Goal: Transaction & Acquisition: Purchase product/service

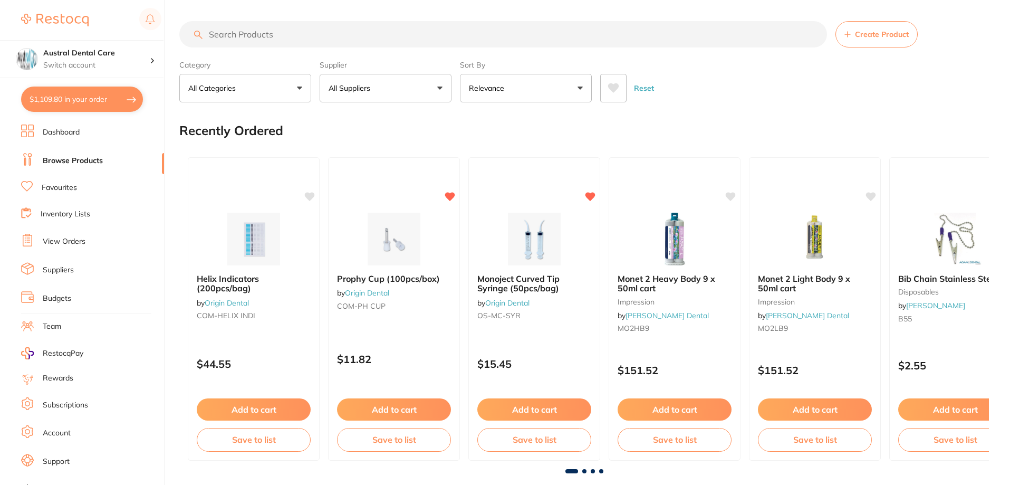
click at [245, 35] on input "search" at bounding box center [503, 34] width 648 height 26
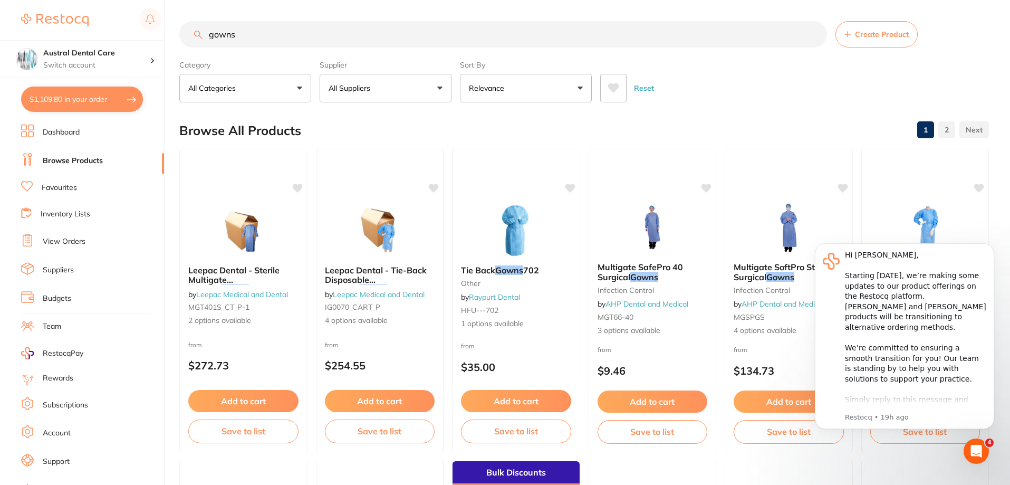
type input "gowns"
click at [615, 98] on button at bounding box center [613, 88] width 26 height 28
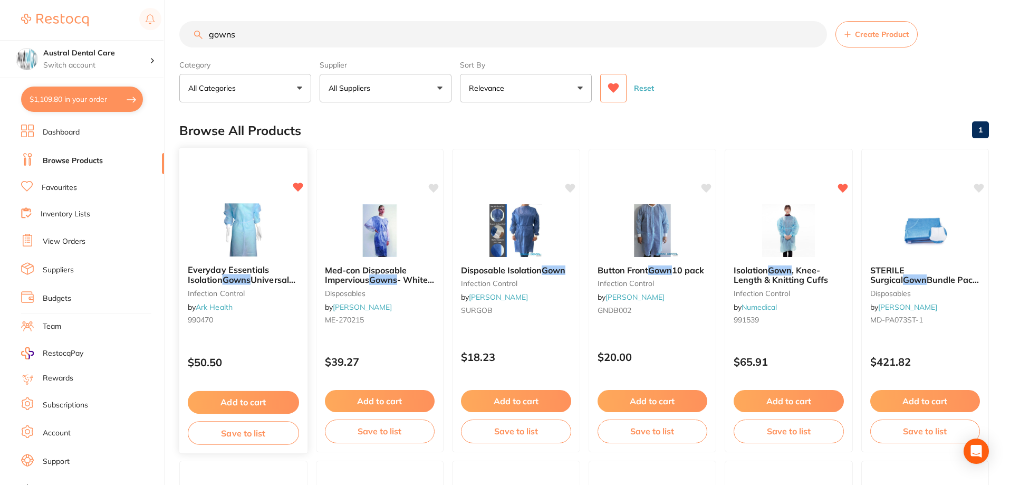
click at [245, 402] on button "Add to cart" at bounding box center [243, 402] width 111 height 23
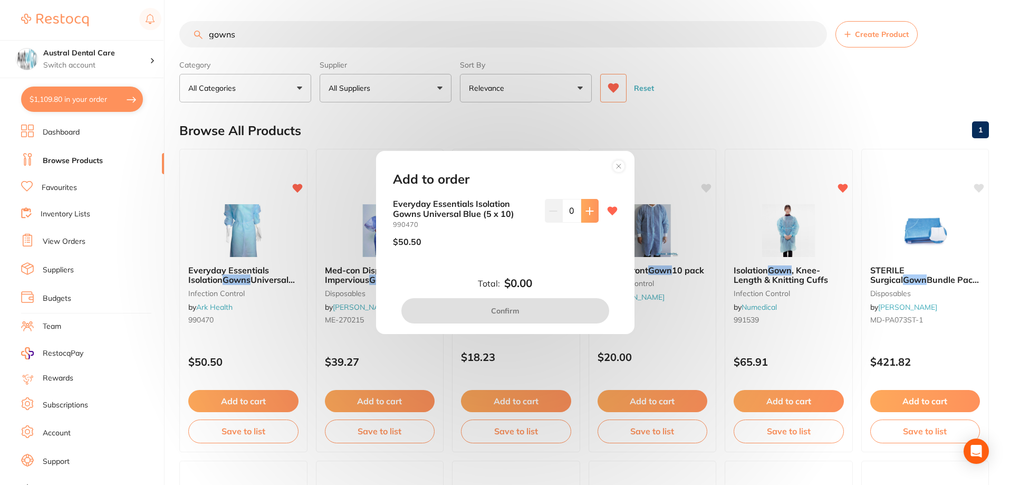
click at [589, 211] on icon at bounding box center [589, 211] width 8 height 8
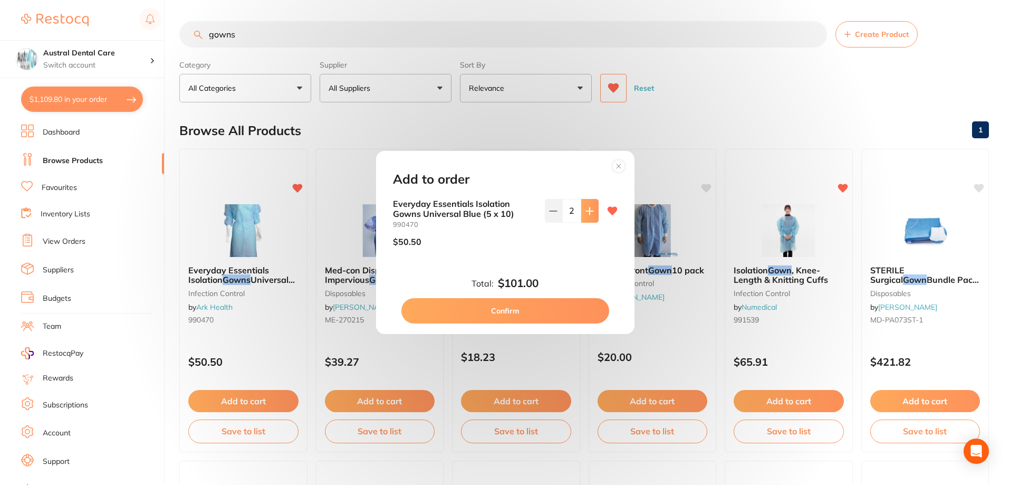
click at [589, 211] on icon at bounding box center [589, 211] width 8 height 8
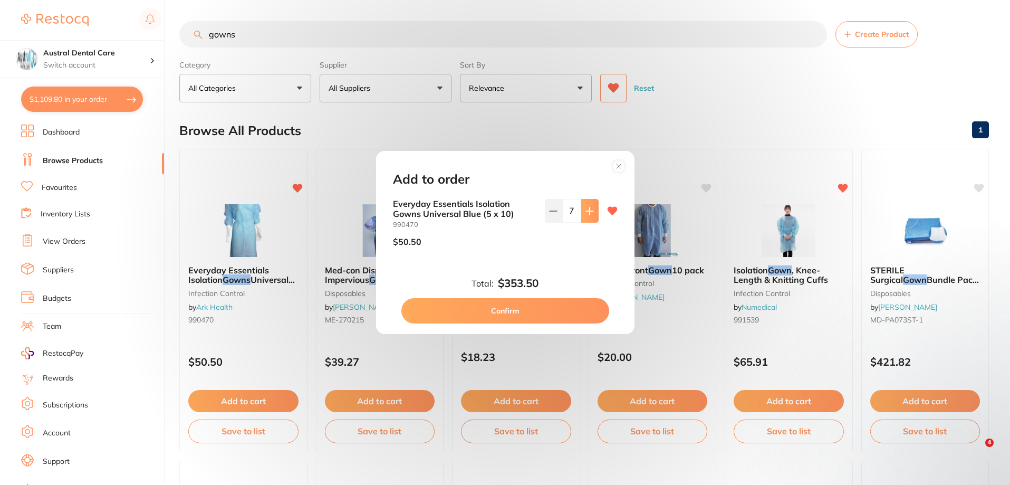
click at [589, 211] on icon at bounding box center [589, 211] width 8 height 8
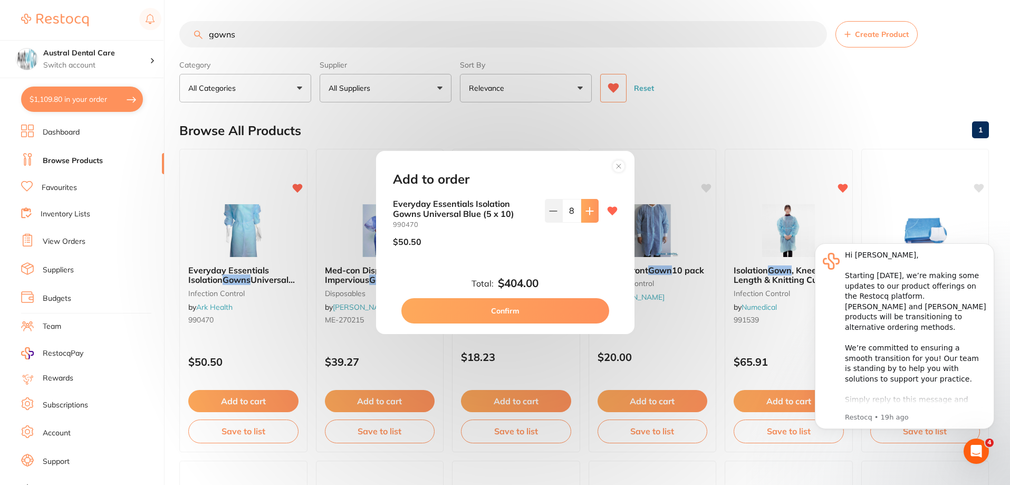
click at [589, 211] on icon at bounding box center [589, 211] width 8 height 8
type input "10"
click at [527, 307] on button "Confirm" at bounding box center [505, 310] width 208 height 25
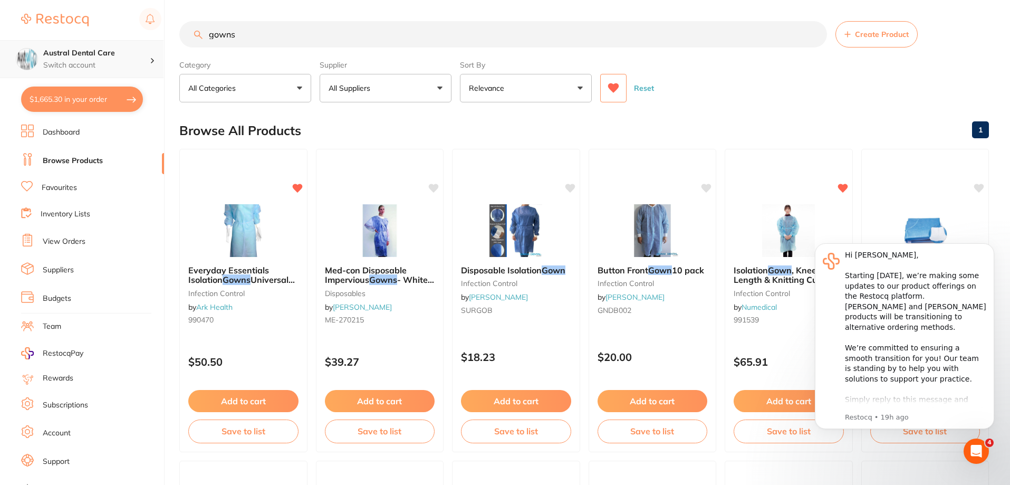
drag, startPoint x: 257, startPoint y: 39, endPoint x: 65, endPoint y: 43, distance: 192.0
click at [65, 43] on div "$1,665.30 Austral Dental Care Switch account Austral Dental Care $1,665.30 in y…" at bounding box center [505, 242] width 1010 height 485
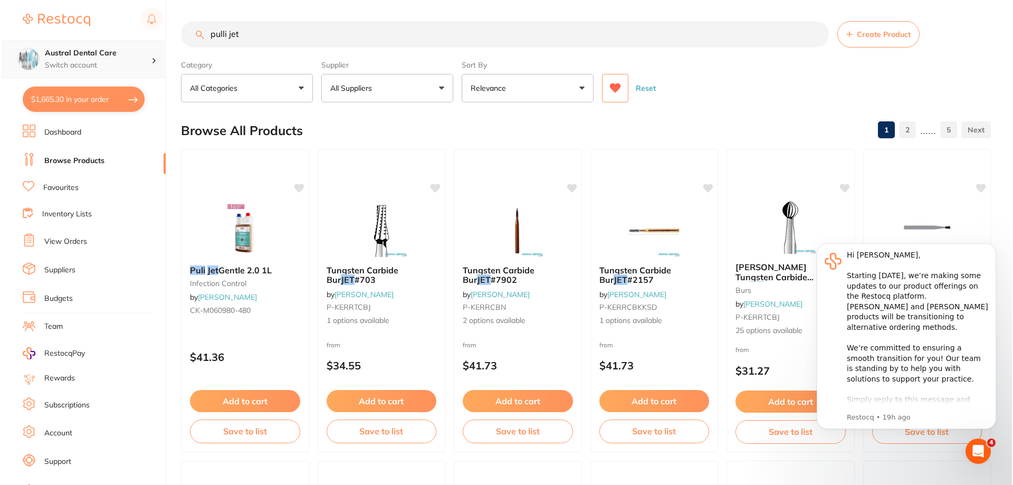
scroll to position [1, 0]
drag, startPoint x: 252, startPoint y: 37, endPoint x: 156, endPoint y: 45, distance: 96.8
click at [156, 45] on div "$1,665.30 Austral Dental Care Switch account Austral Dental Care $1,665.30 in y…" at bounding box center [505, 242] width 1010 height 485
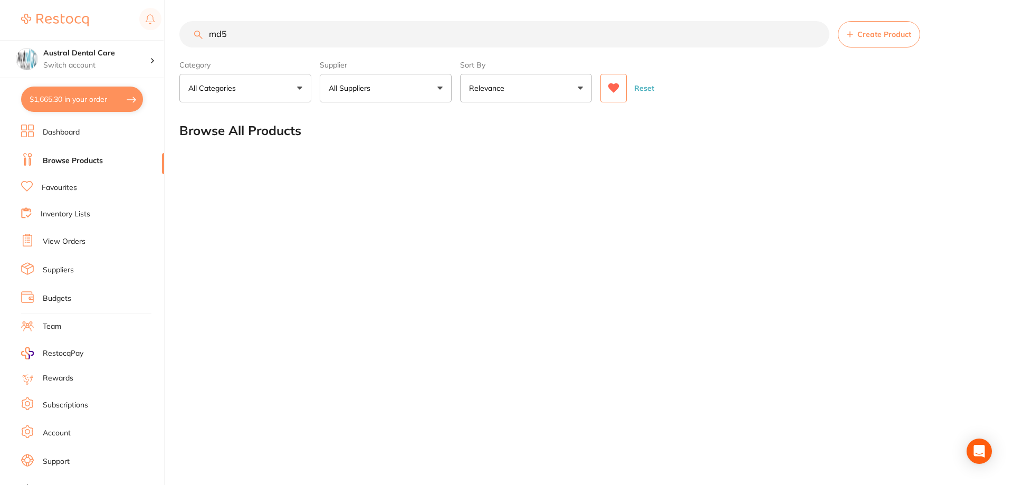
click at [610, 89] on icon at bounding box center [613, 87] width 11 height 9
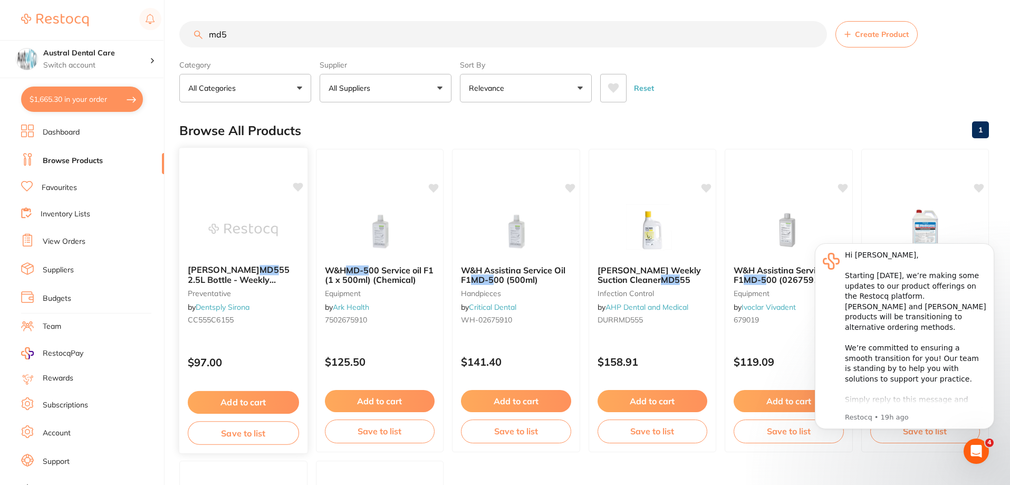
scroll to position [0, 0]
click at [258, 40] on input "md5" at bounding box center [503, 34] width 648 height 26
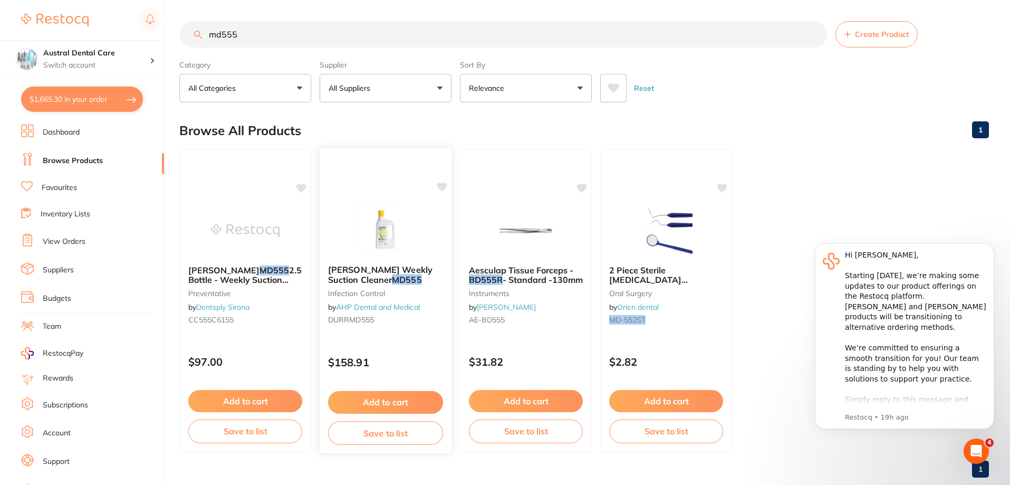
type input "md555"
click at [391, 215] on img at bounding box center [385, 229] width 69 height 53
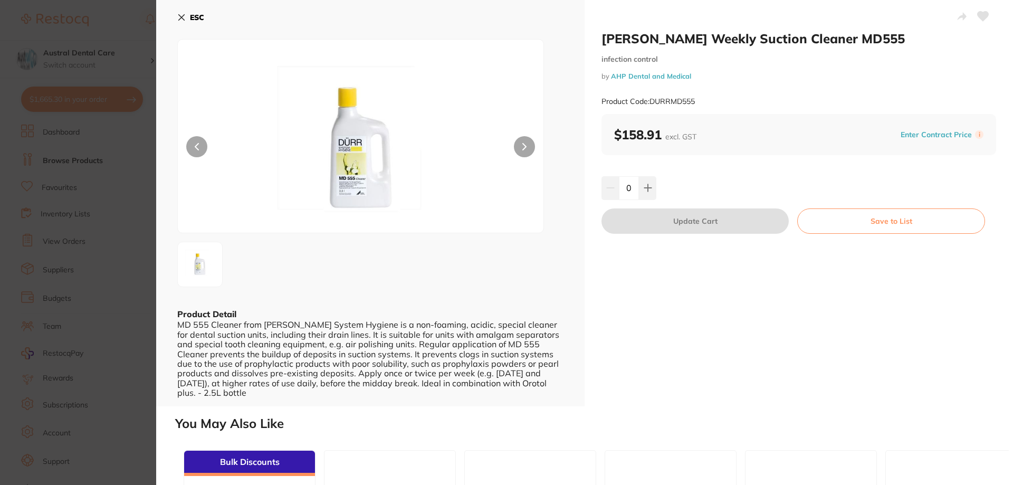
click at [183, 20] on icon at bounding box center [182, 18] width 6 height 6
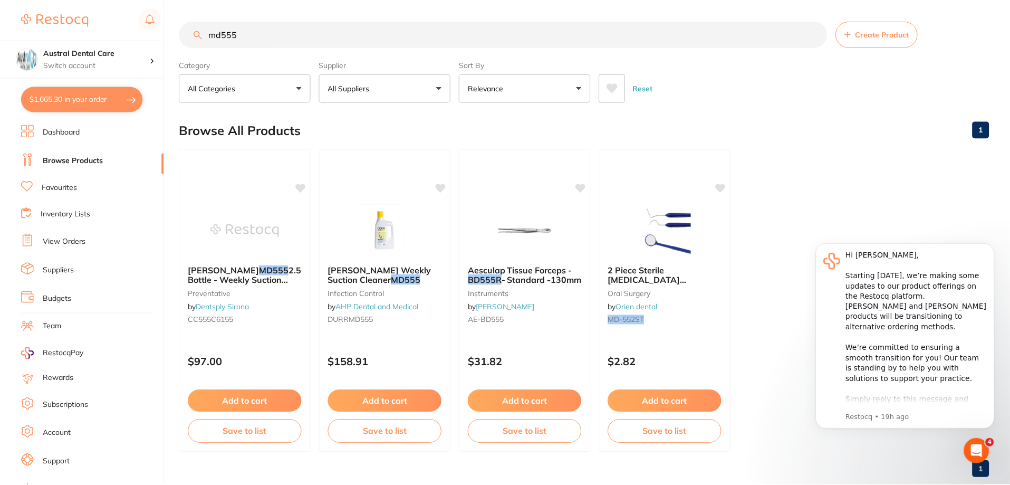
scroll to position [22, 0]
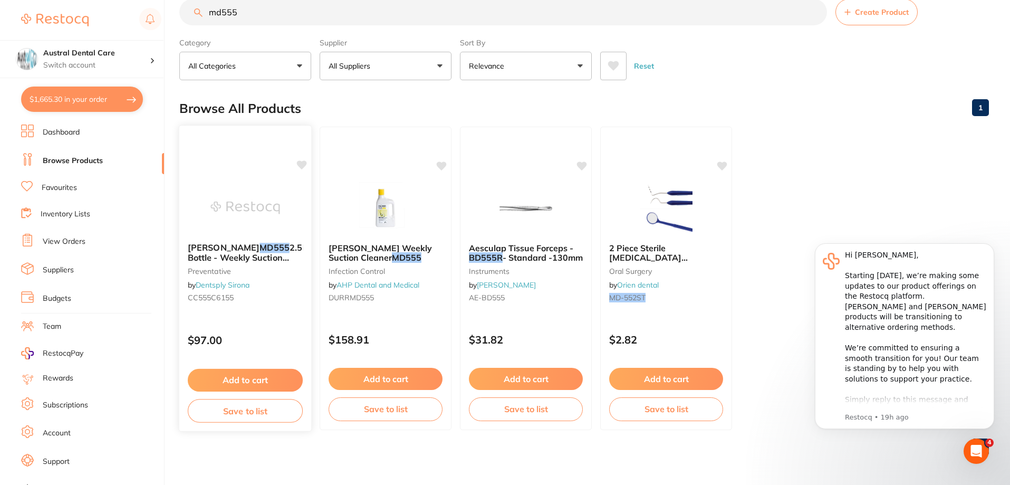
click at [256, 374] on button "Add to cart" at bounding box center [245, 380] width 115 height 23
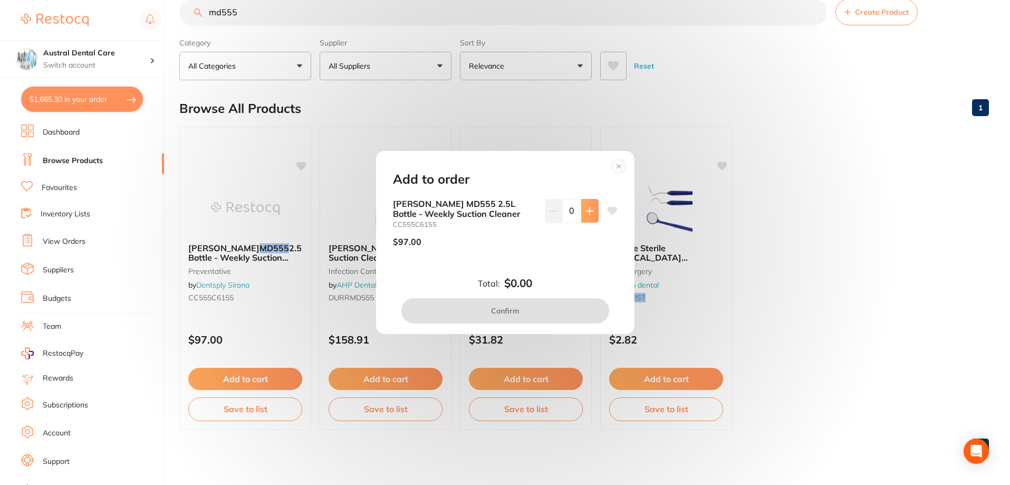
click at [585, 208] on icon at bounding box center [589, 211] width 8 height 8
type input "1"
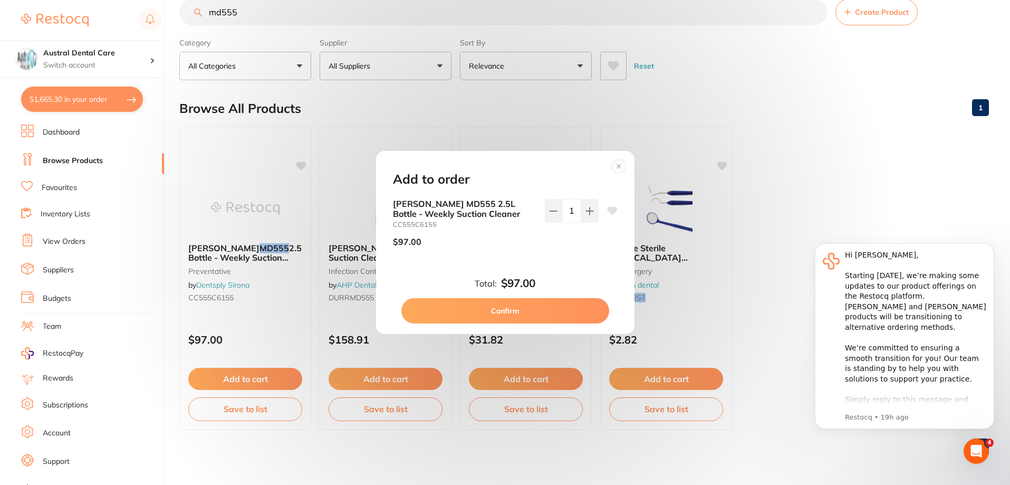
scroll to position [0, 0]
click at [521, 306] on button "Confirm" at bounding box center [505, 310] width 208 height 25
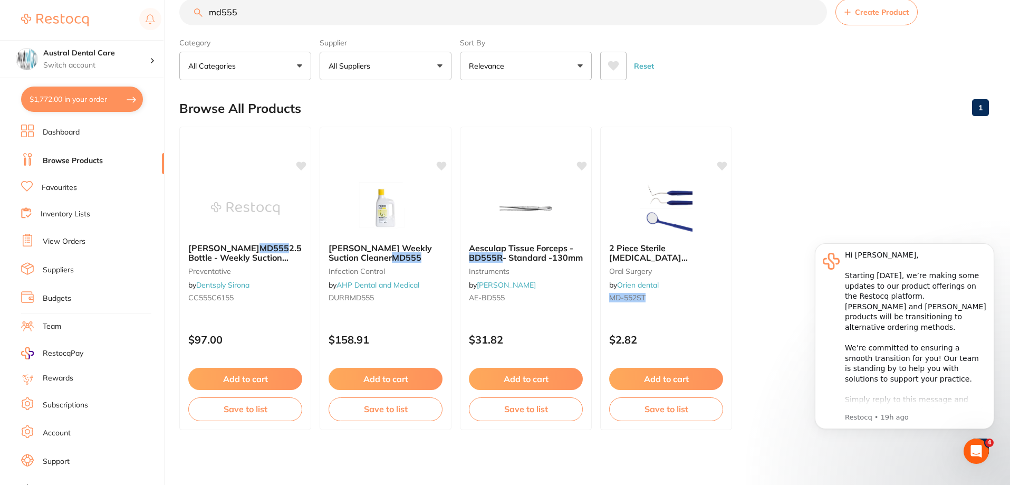
drag, startPoint x: 237, startPoint y: 18, endPoint x: 38, endPoint y: 22, distance: 198.8
click at [75, 25] on div "$1,772.00 Austral Dental Care Switch account Austral Dental Care $1,772.00 in y…" at bounding box center [505, 220] width 1010 height 485
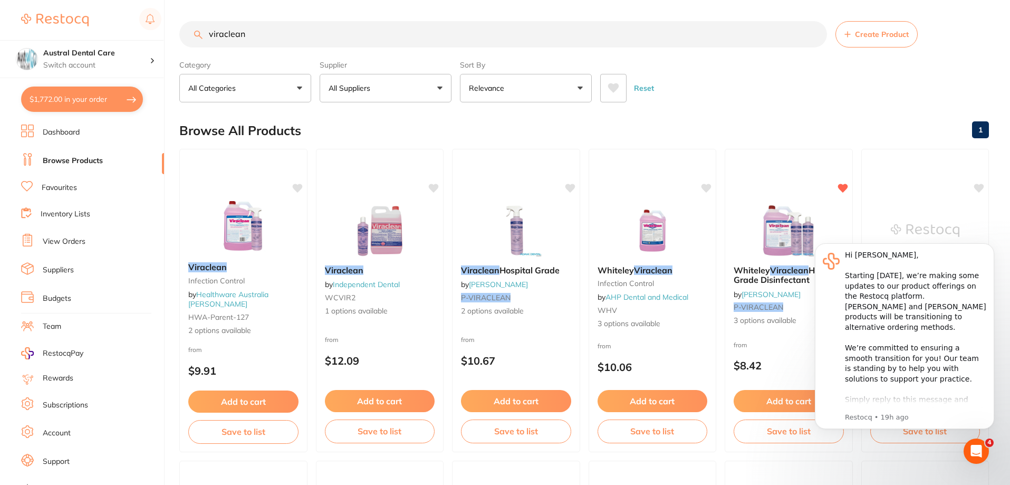
type input "viraclean"
